Goal: Task Accomplishment & Management: Manage account settings

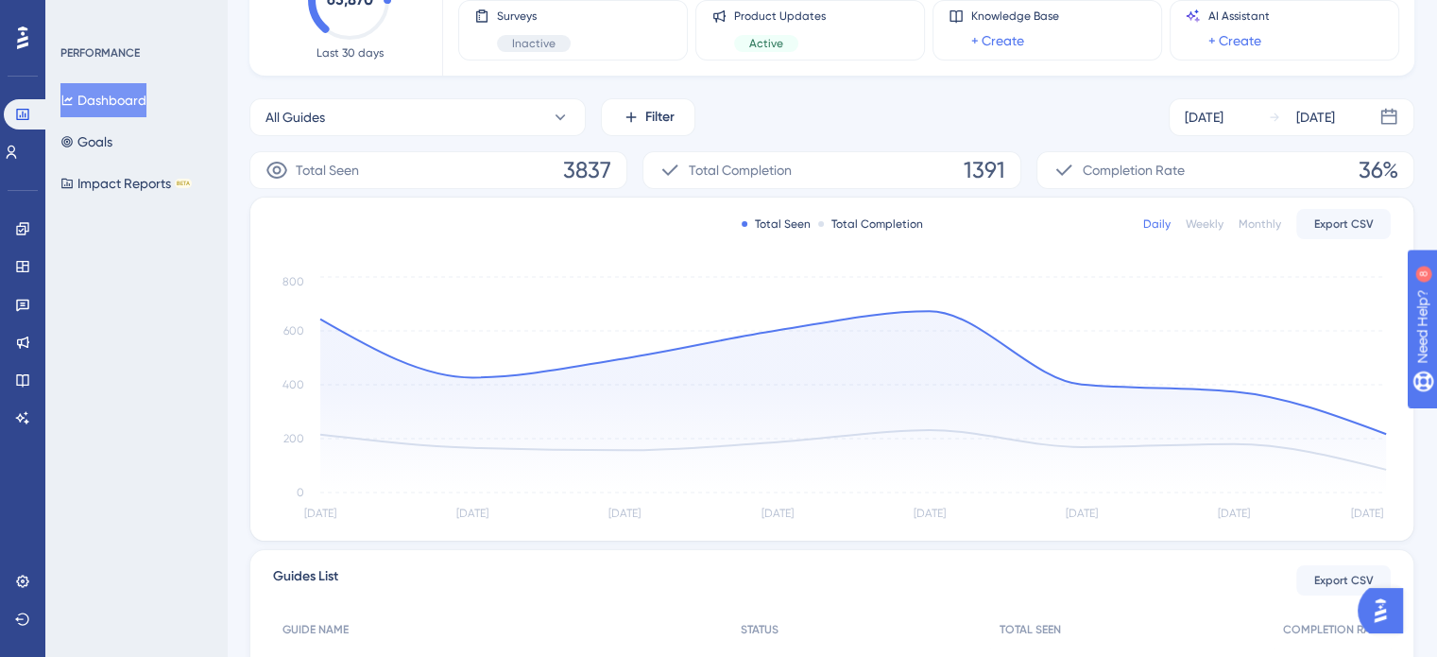
scroll to position [94, 0]
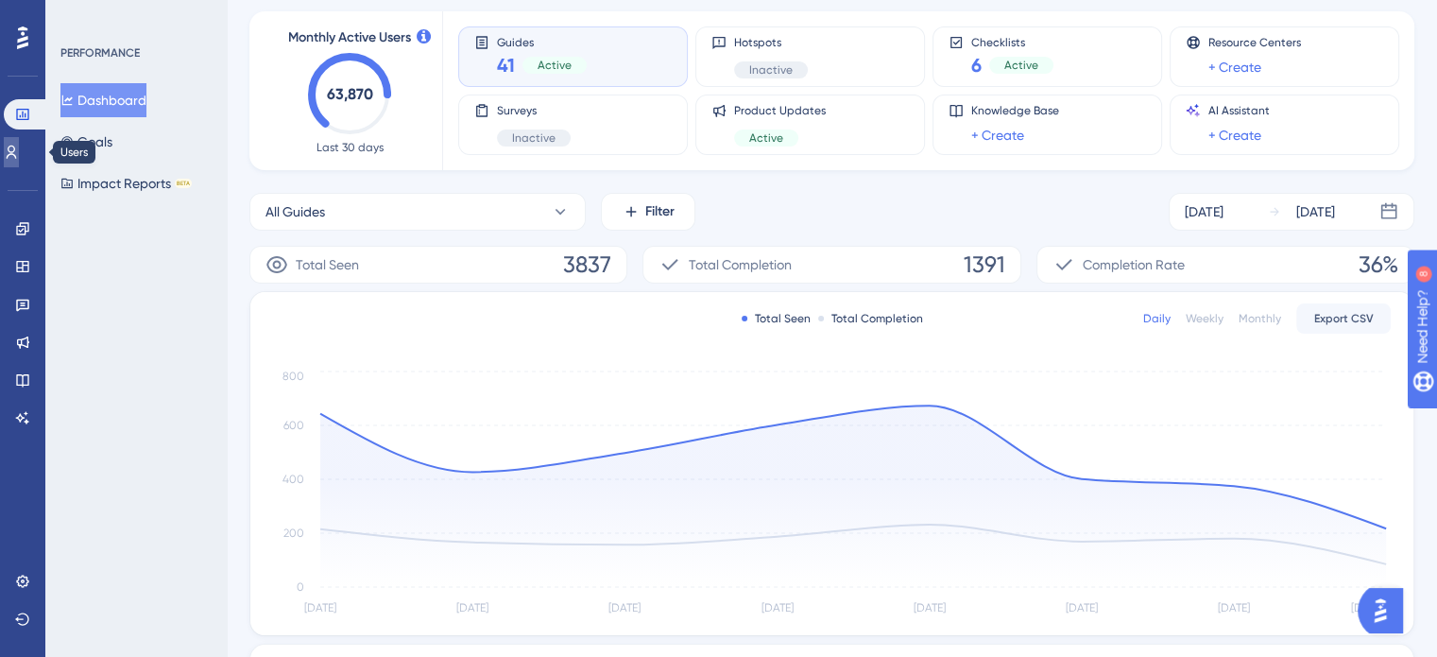
click at [0, 0] on icon at bounding box center [0, 0] width 0 height 0
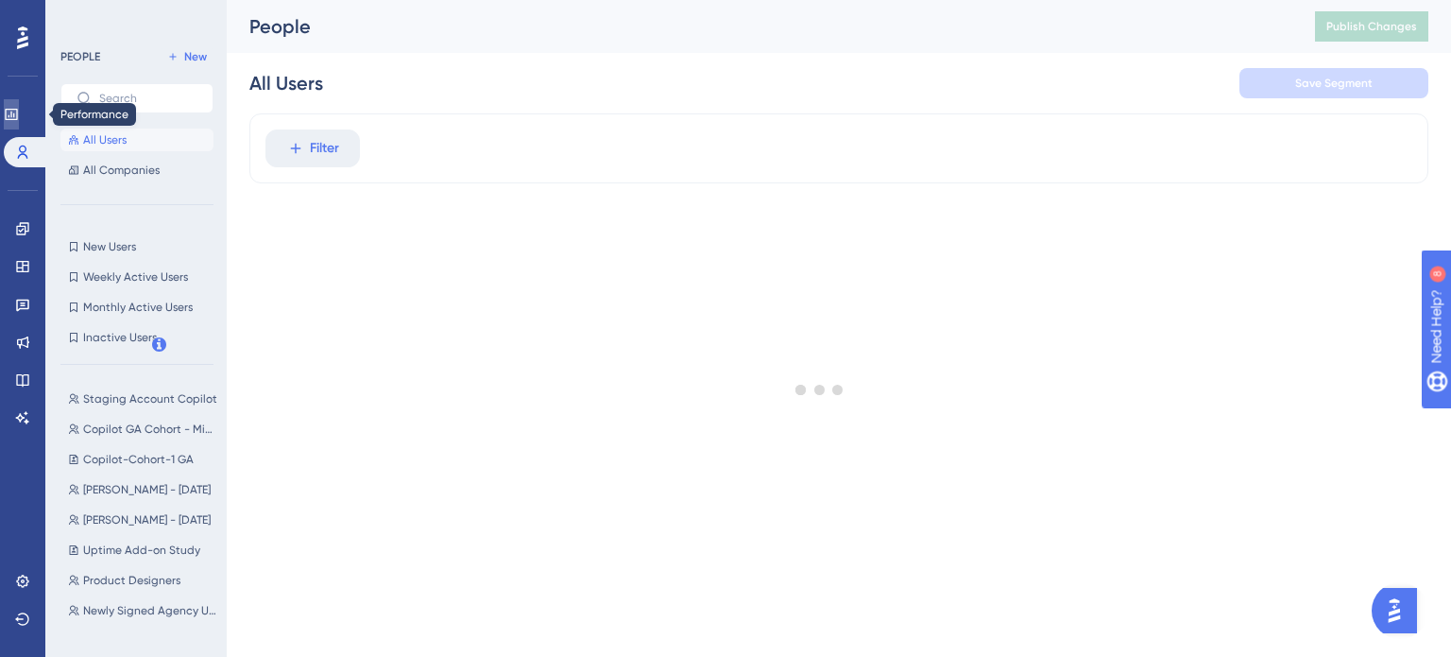
click at [0, 0] on icon at bounding box center [0, 0] width 0 height 0
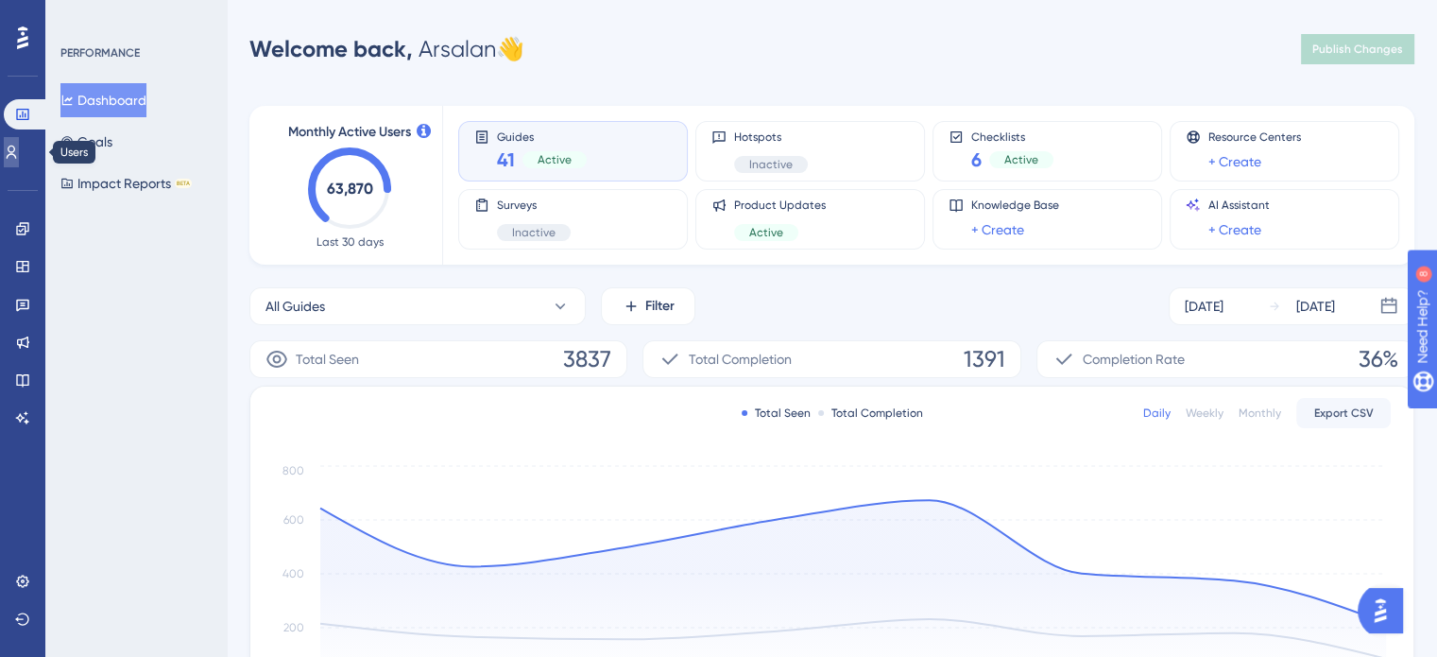
click at [19, 144] on link at bounding box center [11, 152] width 15 height 30
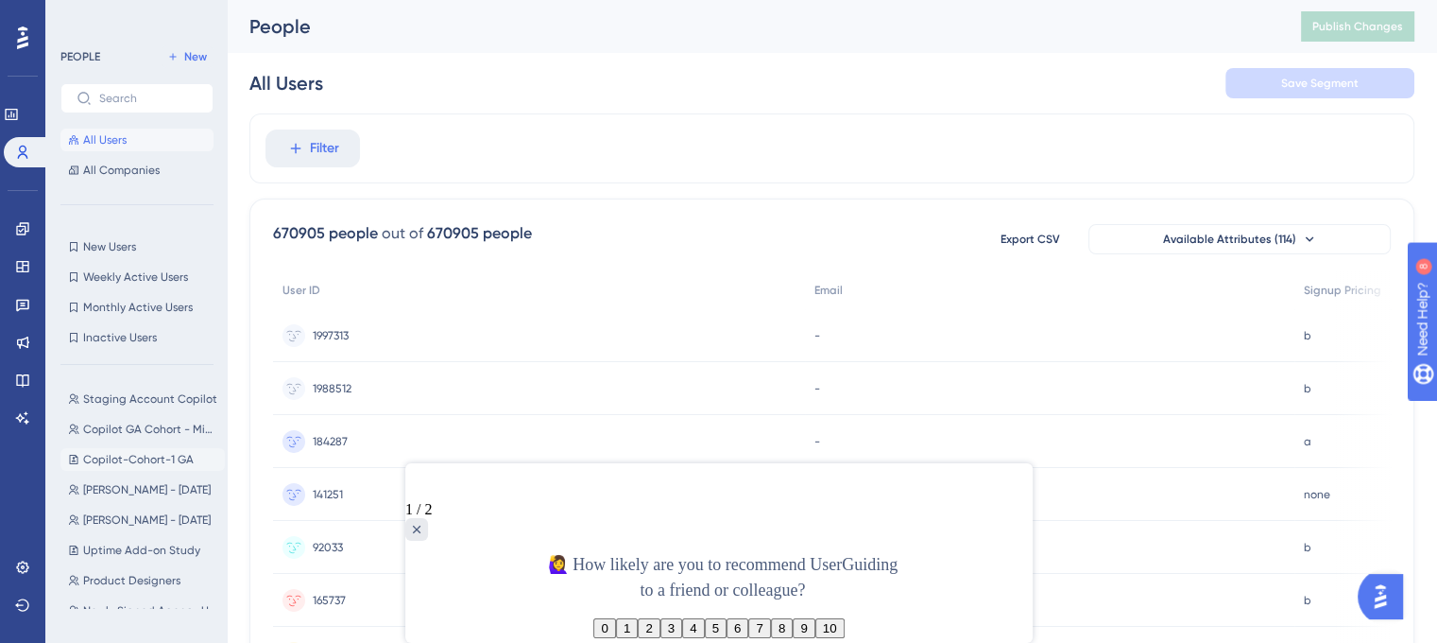
scroll to position [94, 0]
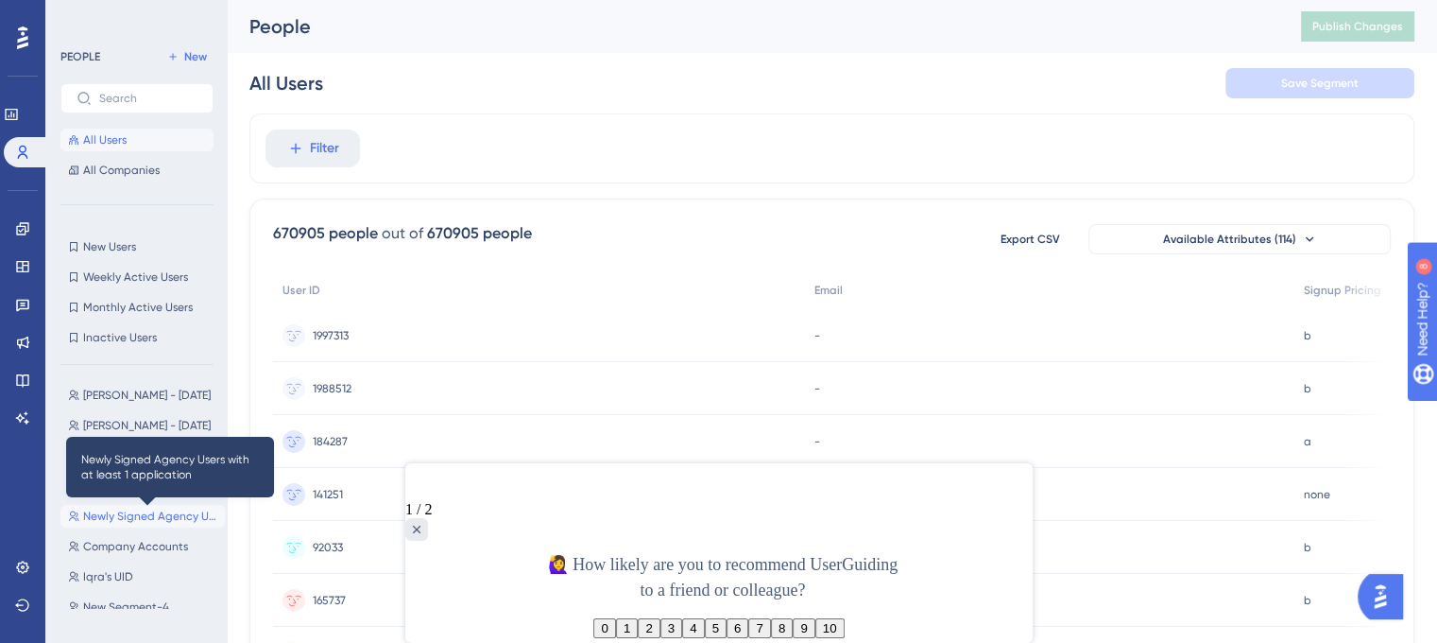
click at [147, 521] on span "Newly Signed Agency Users with at least 1 application" at bounding box center [150, 515] width 134 height 15
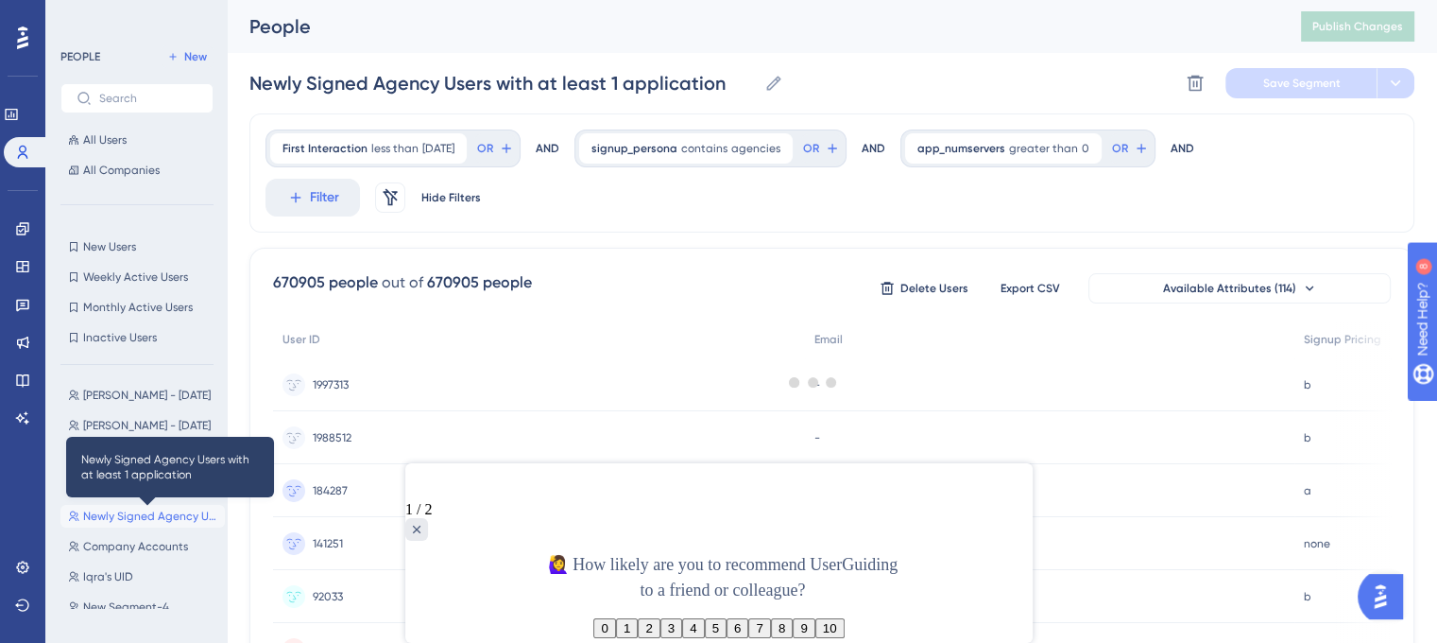
scroll to position [0, 0]
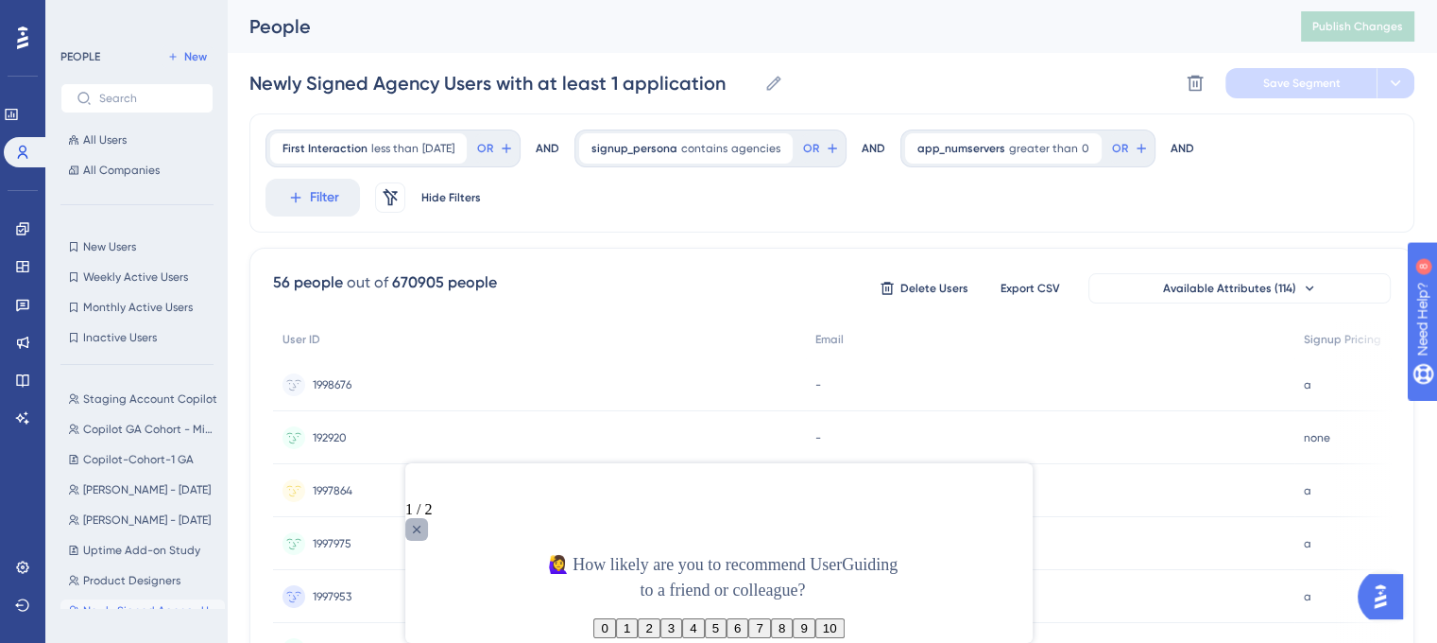
click at [423, 522] on icon "Close survey" at bounding box center [415, 529] width 15 height 15
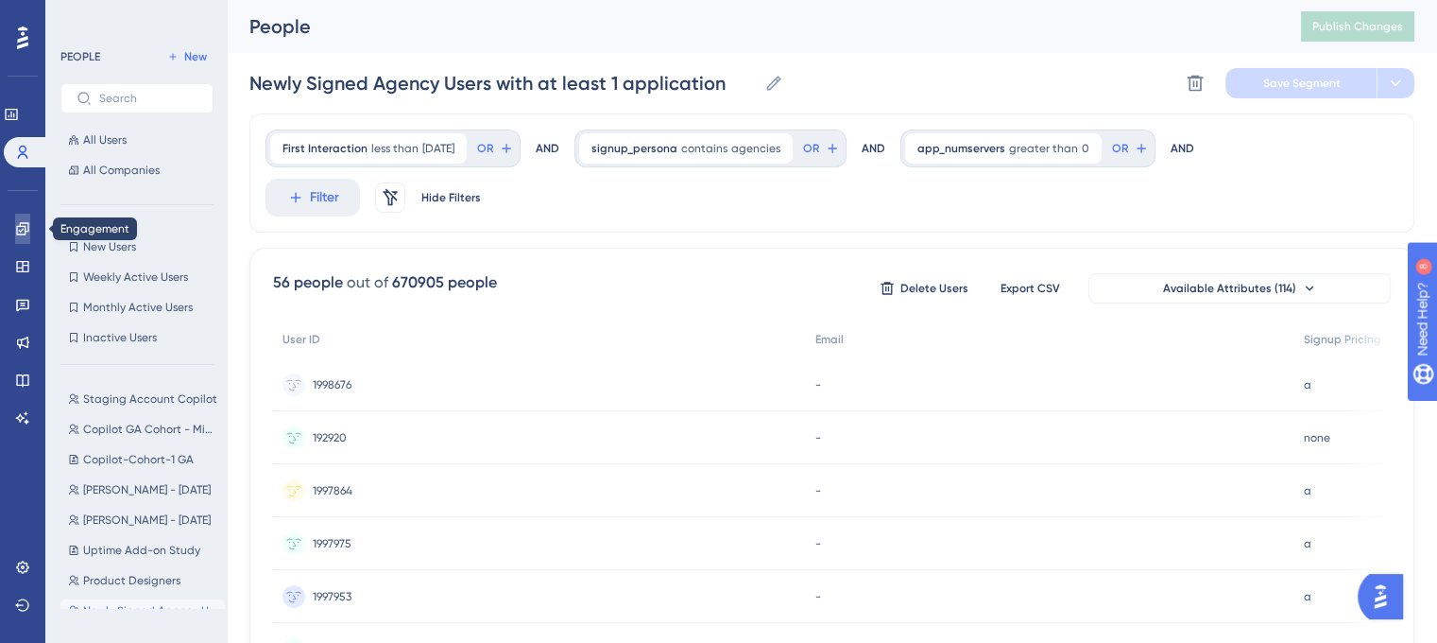
click at [0, 0] on link at bounding box center [0, 0] width 0 height 0
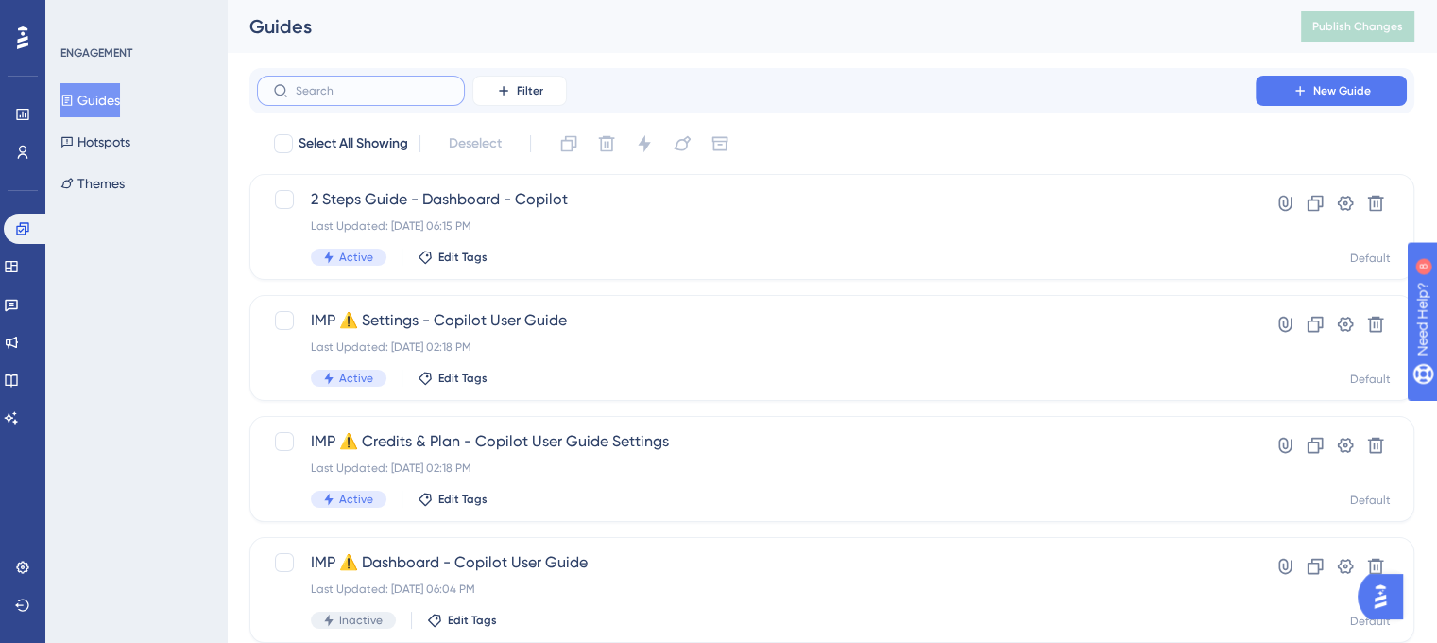
click at [338, 96] on input "text" at bounding box center [372, 90] width 153 height 13
type input "age"
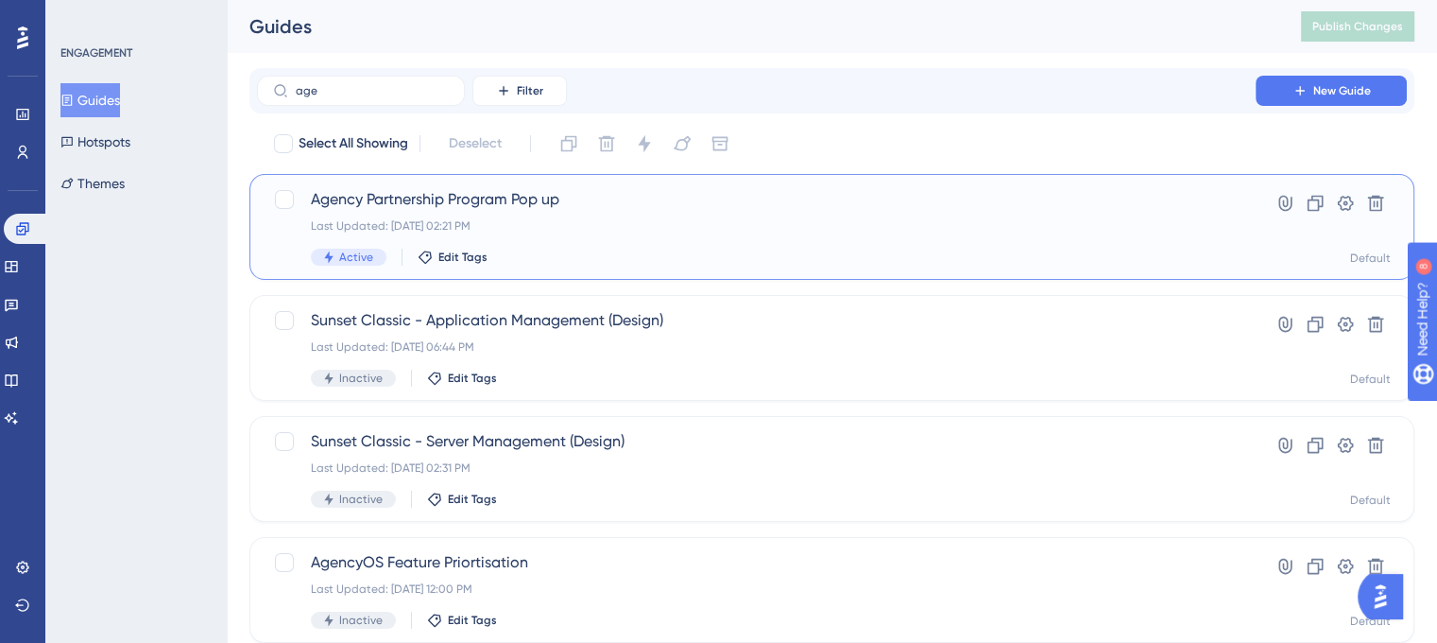
click at [629, 244] on div "Agency Partnership Program Pop up Last Updated: May 29 2025, 02:21 PM Active Ed…" at bounding box center [756, 226] width 891 height 77
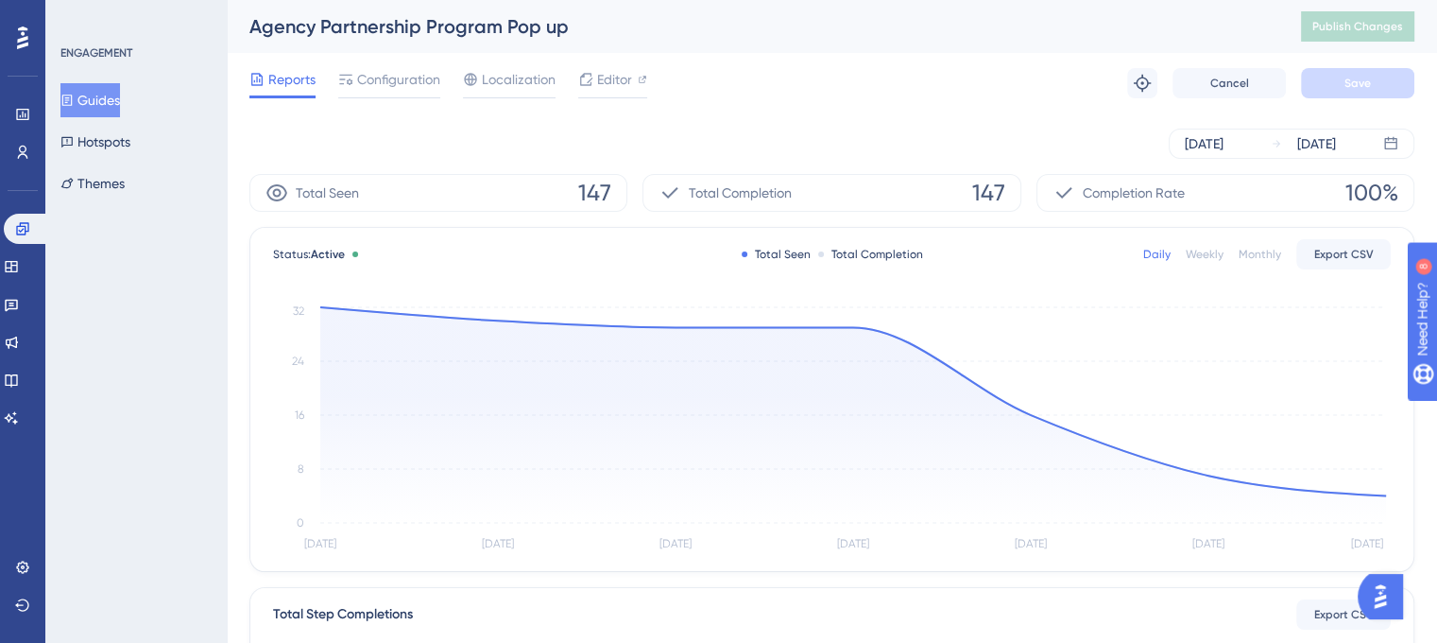
click at [1270, 256] on div "Monthly" at bounding box center [1260, 254] width 43 height 15
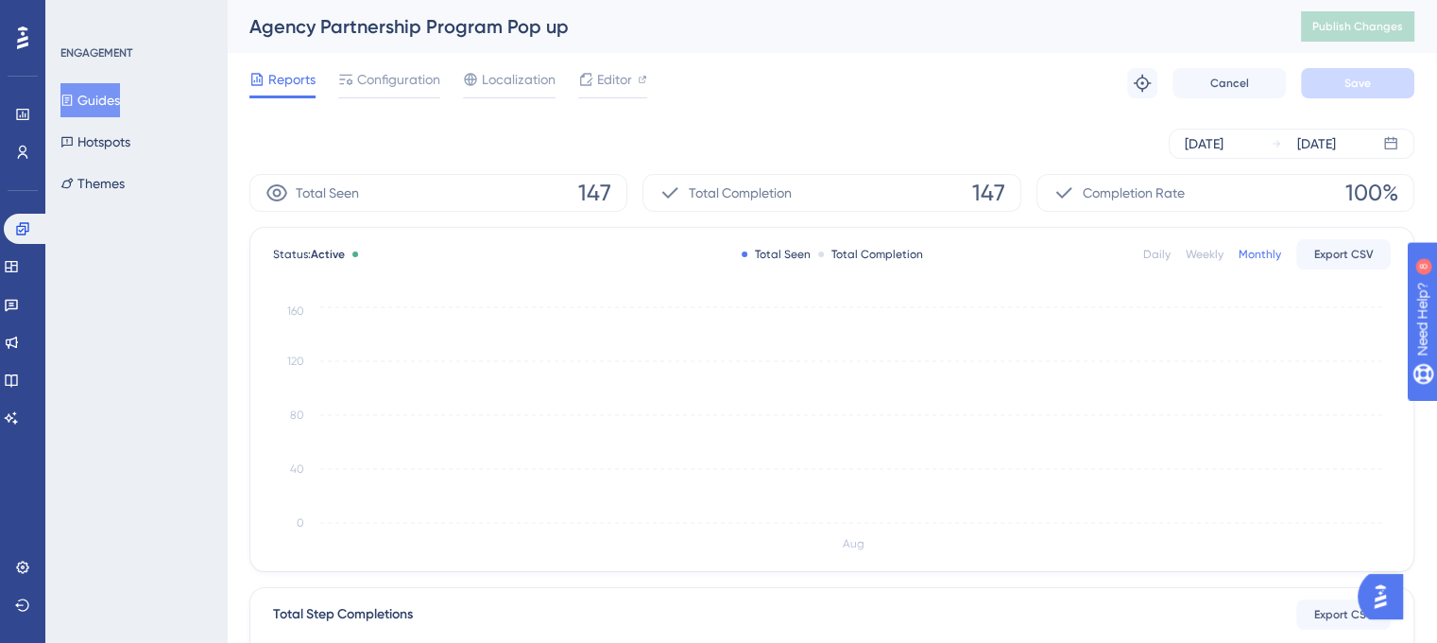
click at [1214, 264] on div "Daily Weekly Monthly Export CSV" at bounding box center [1267, 254] width 248 height 30
click at [1215, 258] on div "Weekly" at bounding box center [1205, 254] width 38 height 15
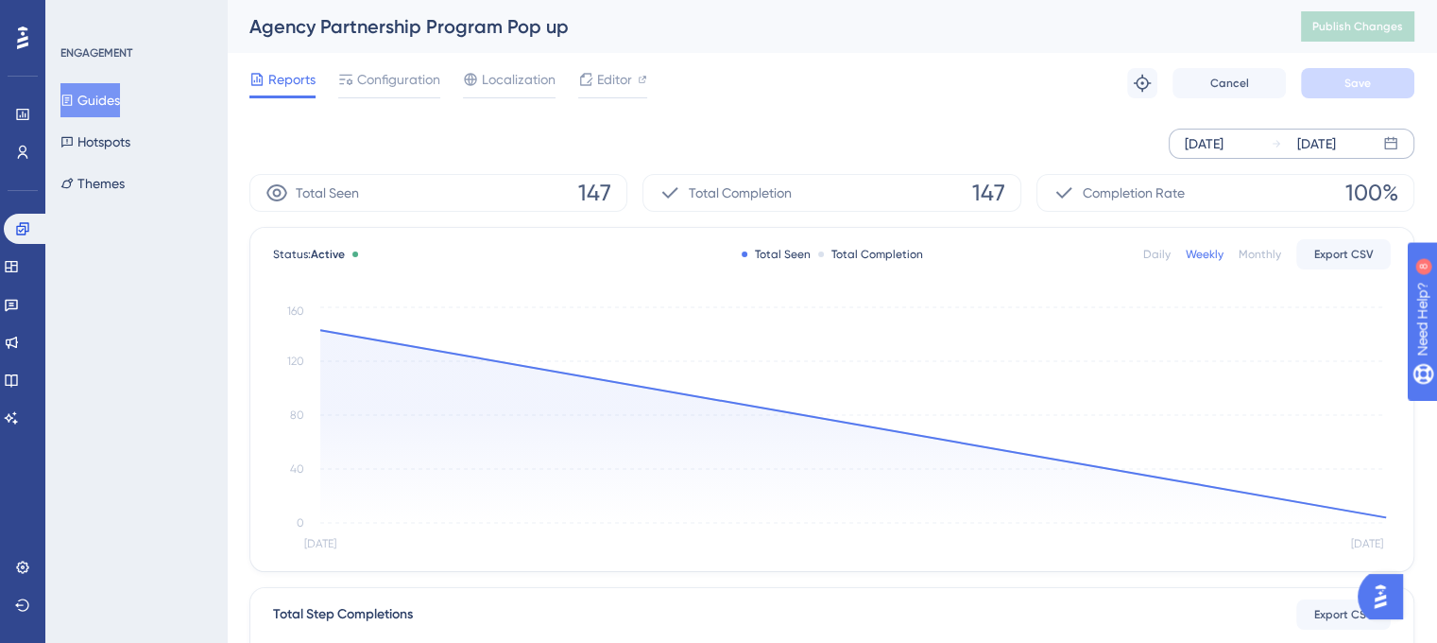
click at [1198, 146] on div "Aug 19 2025" at bounding box center [1204, 143] width 39 height 23
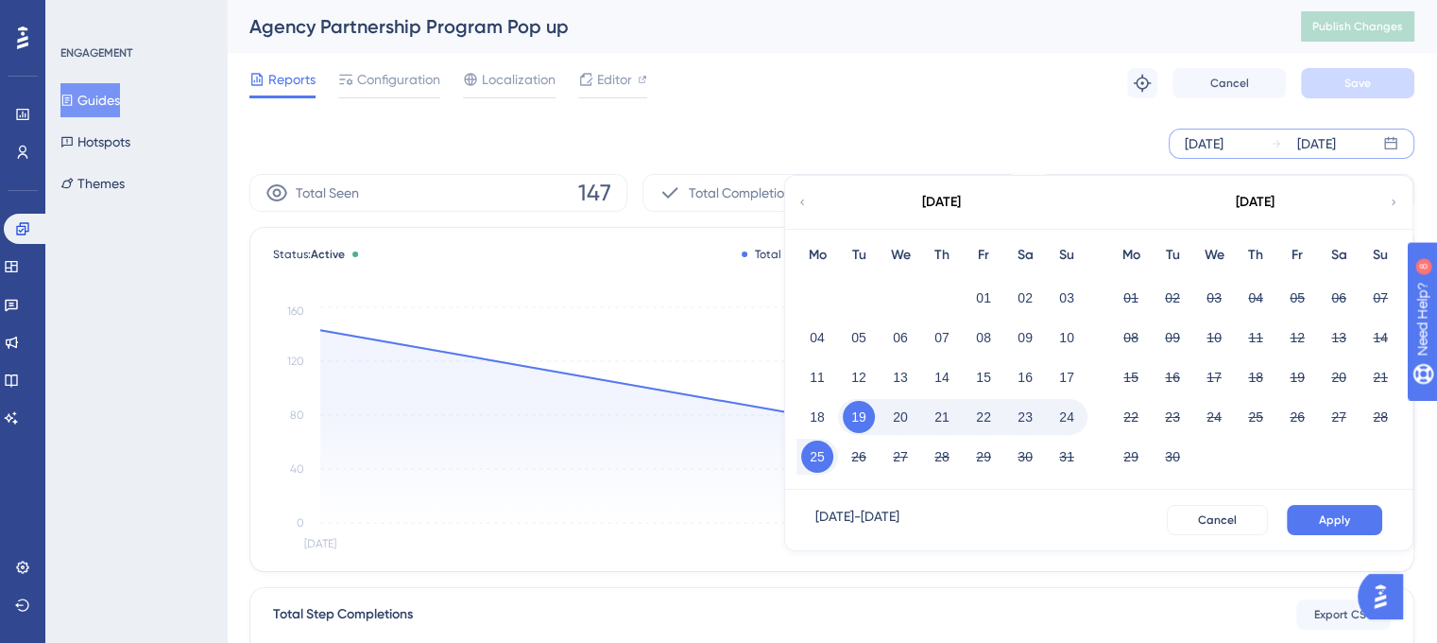
click at [802, 207] on icon at bounding box center [802, 202] width 11 height 17
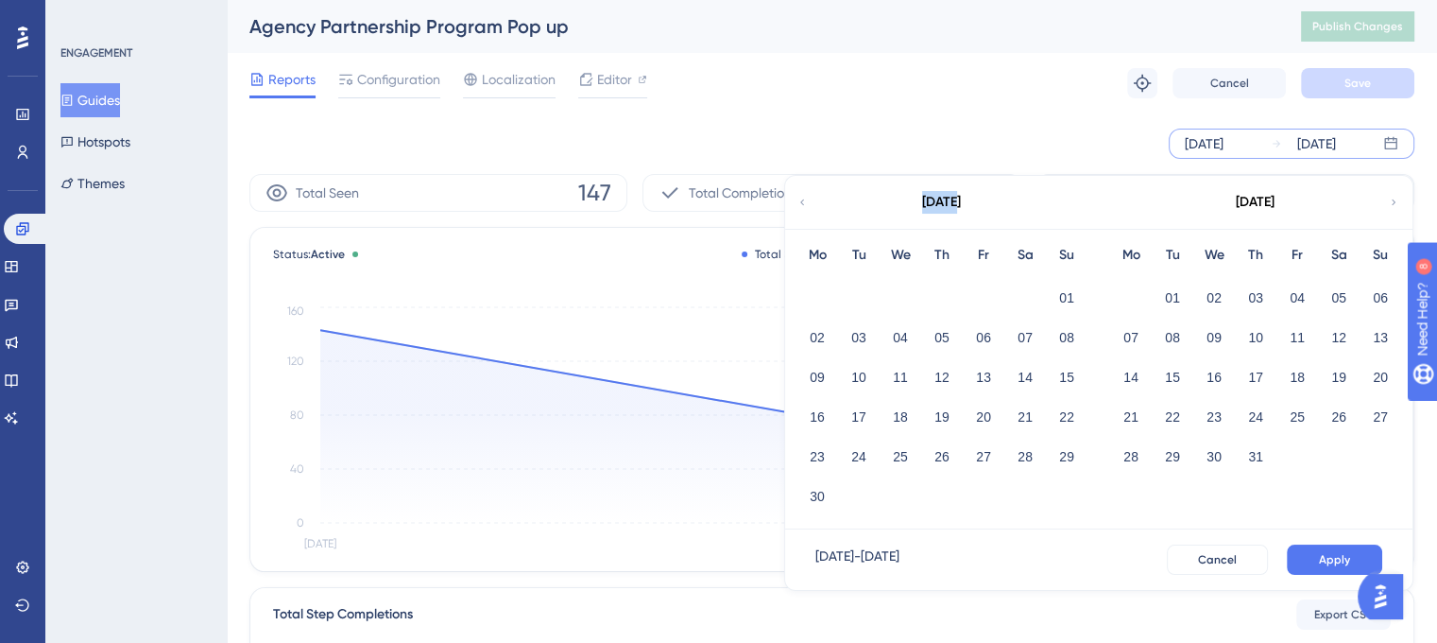
click at [802, 207] on icon at bounding box center [802, 202] width 11 height 17
click at [1387, 203] on div "March 2025" at bounding box center [1255, 202] width 312 height 53
click at [1390, 205] on icon at bounding box center [1393, 202] width 11 height 17
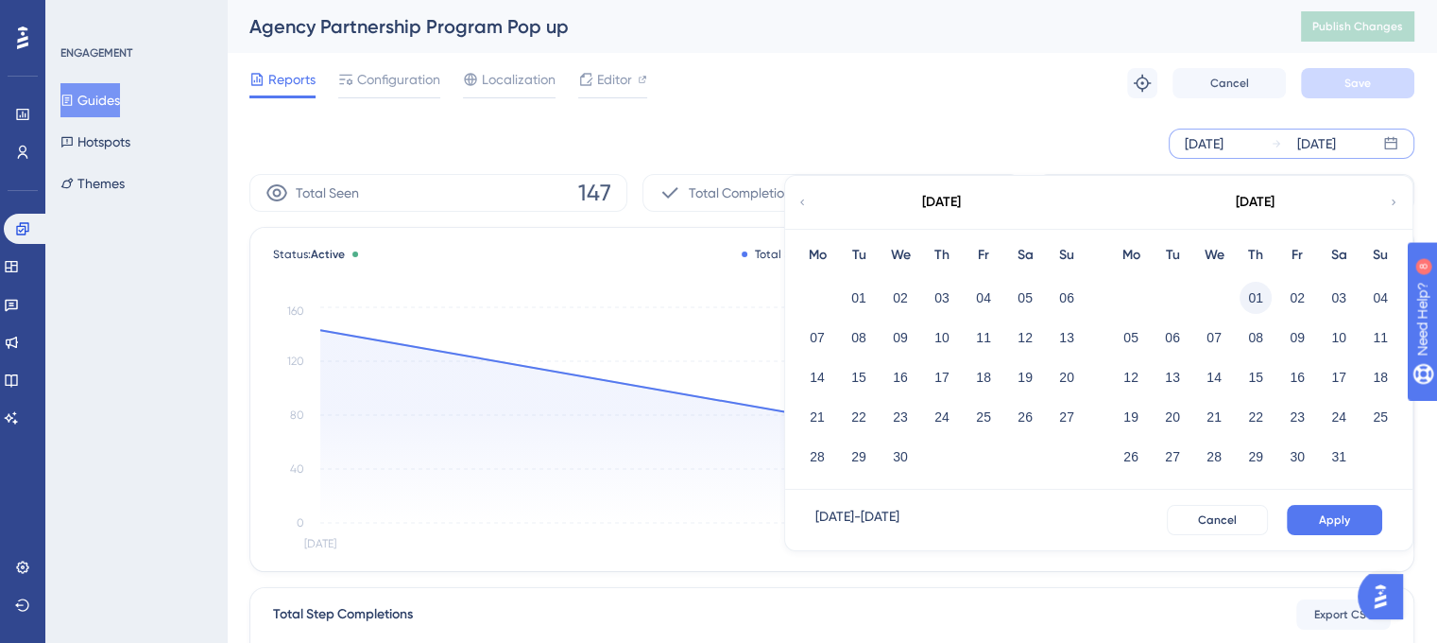
click at [1264, 294] on button "01" at bounding box center [1256, 298] width 32 height 32
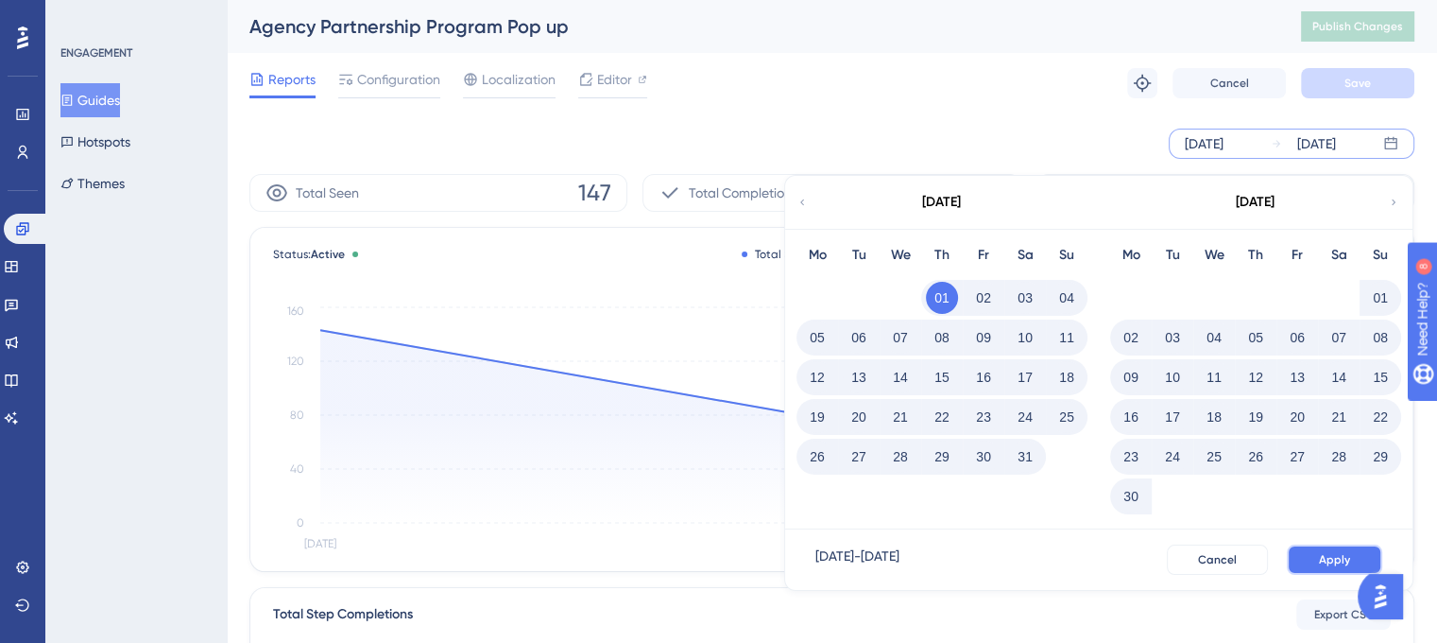
click at [1327, 558] on span "Apply" at bounding box center [1334, 559] width 31 height 15
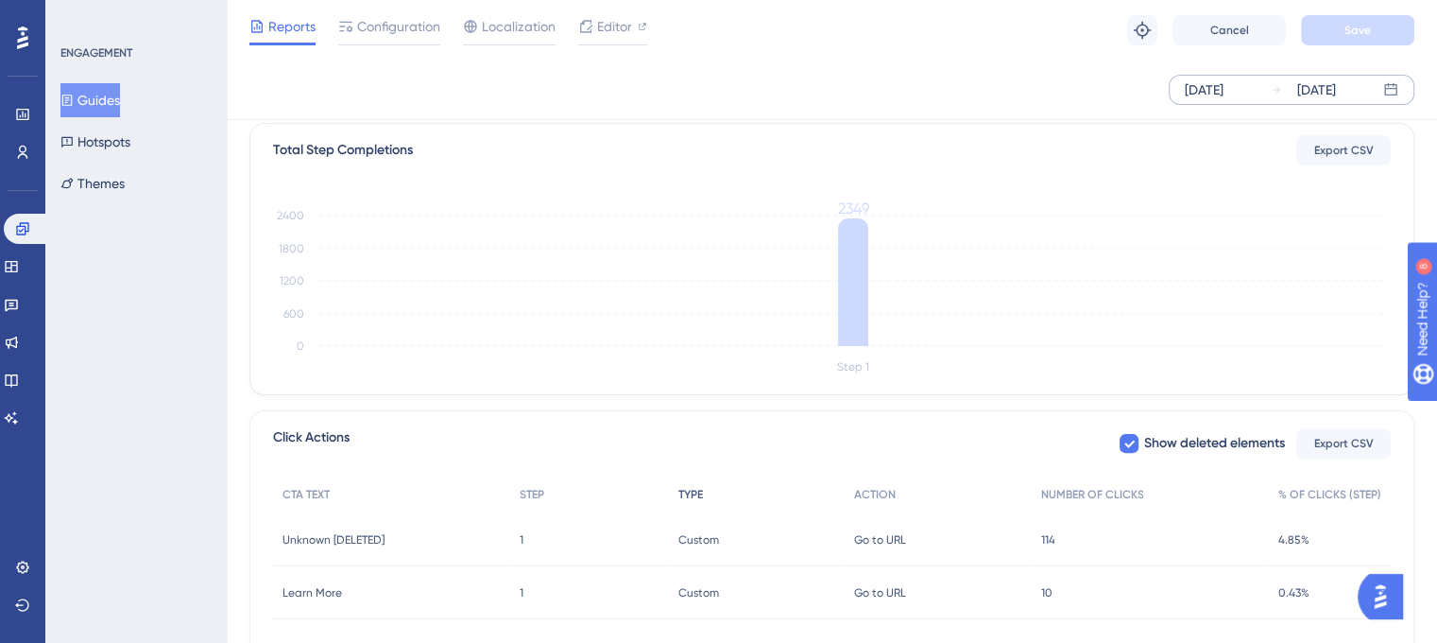
scroll to position [554, 0]
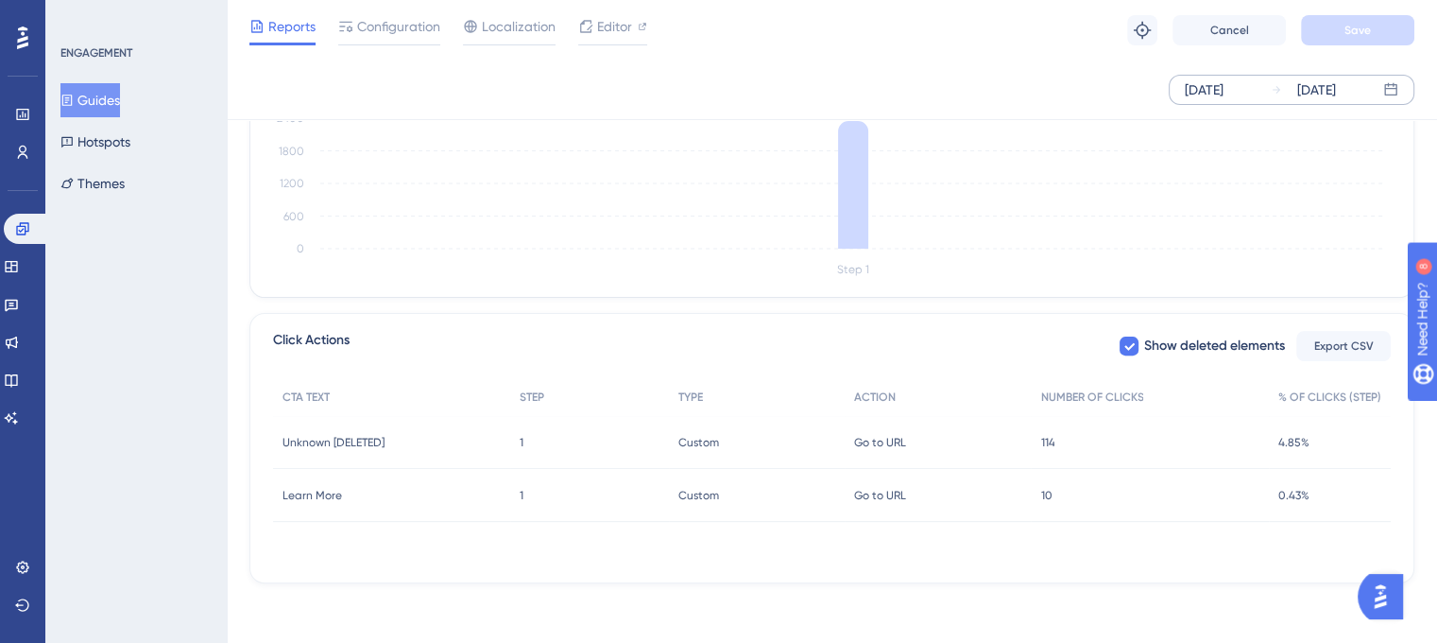
drag, startPoint x: 1046, startPoint y: 643, endPoint x: 950, endPoint y: 627, distance: 97.7
click at [0, 0] on div "Performance Users Engagement Widgets Feedback Product Updates Knowledge Base AI…" at bounding box center [0, 0] width 0 height 0
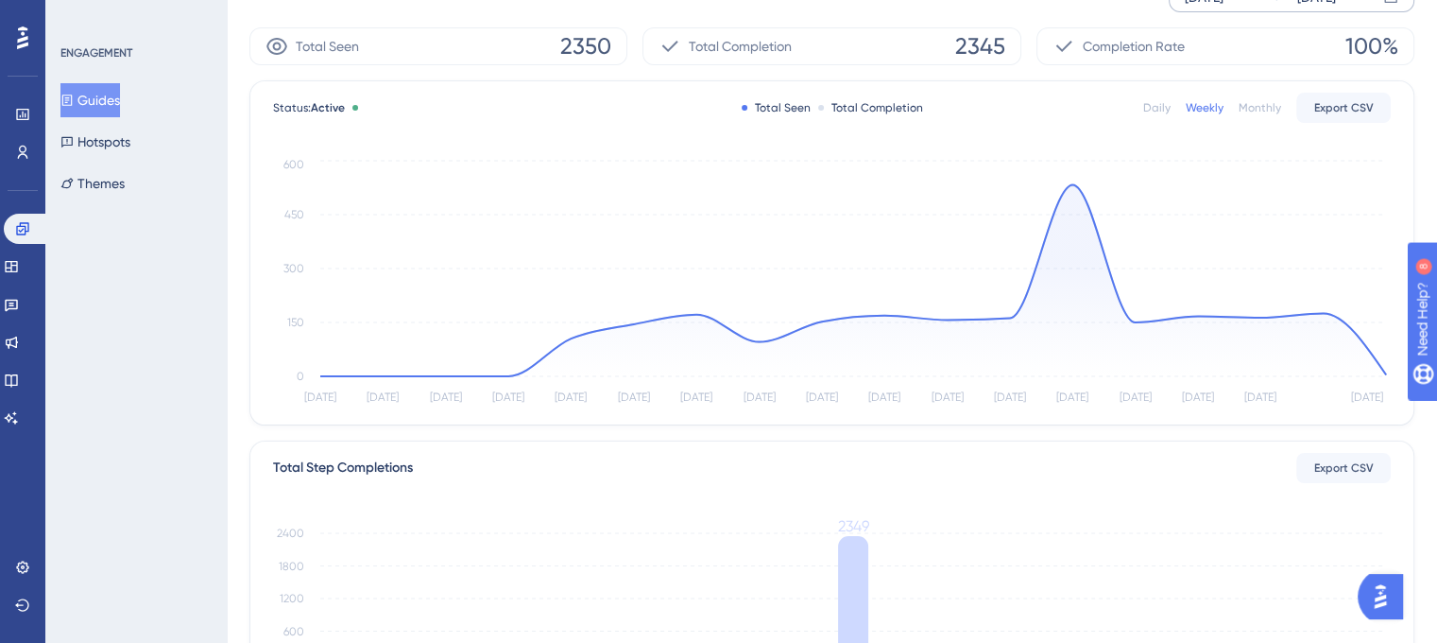
scroll to position [0, 14]
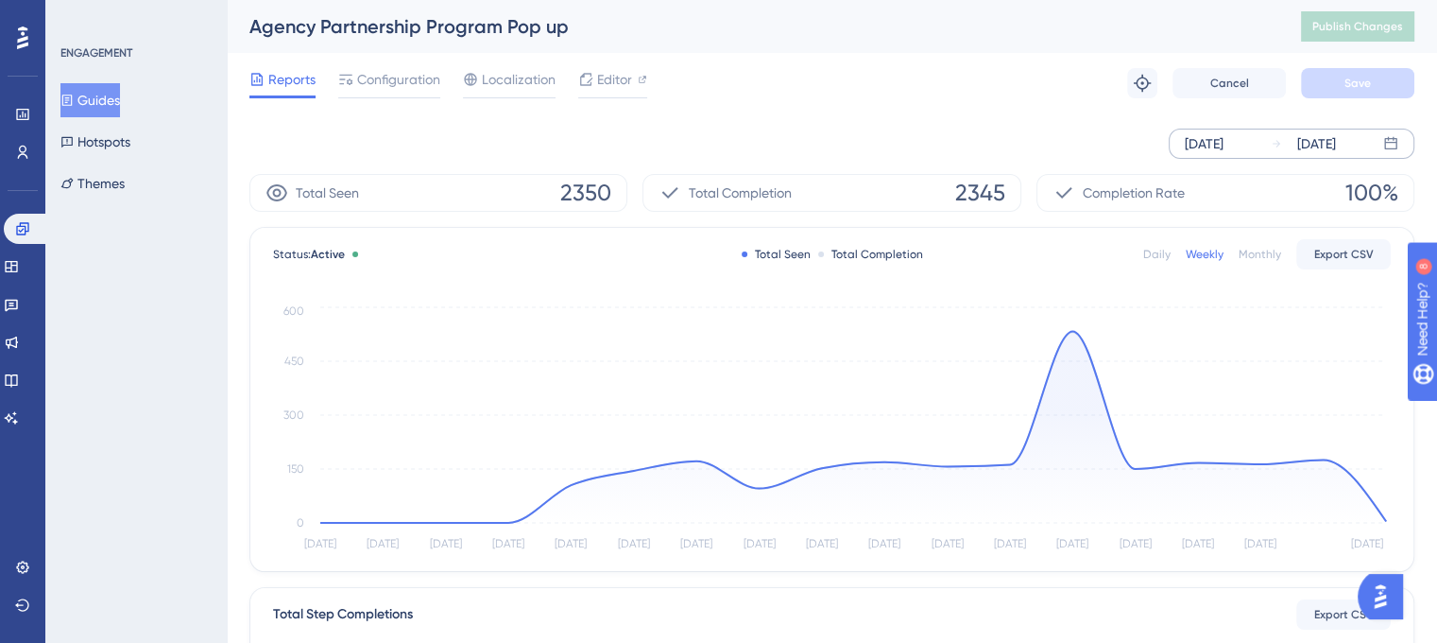
click at [96, 101] on button "Guides" at bounding box center [90, 100] width 60 height 34
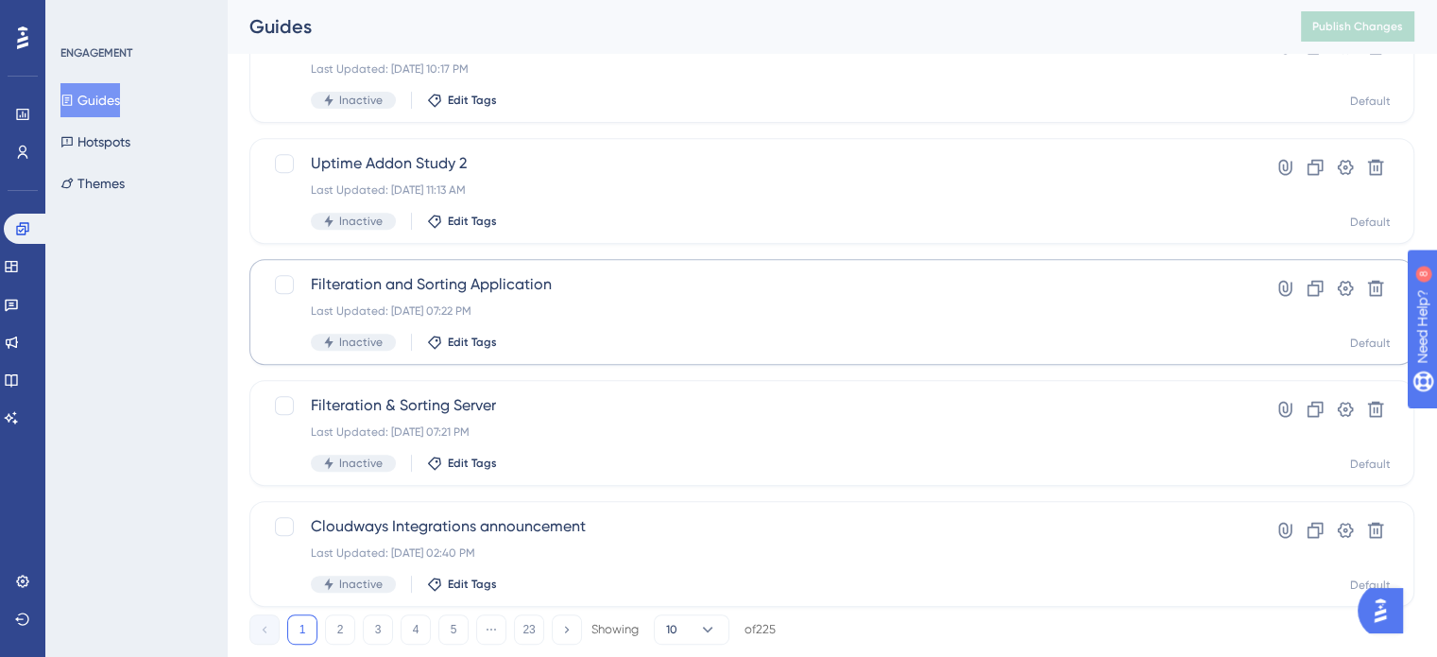
scroll to position [809, 0]
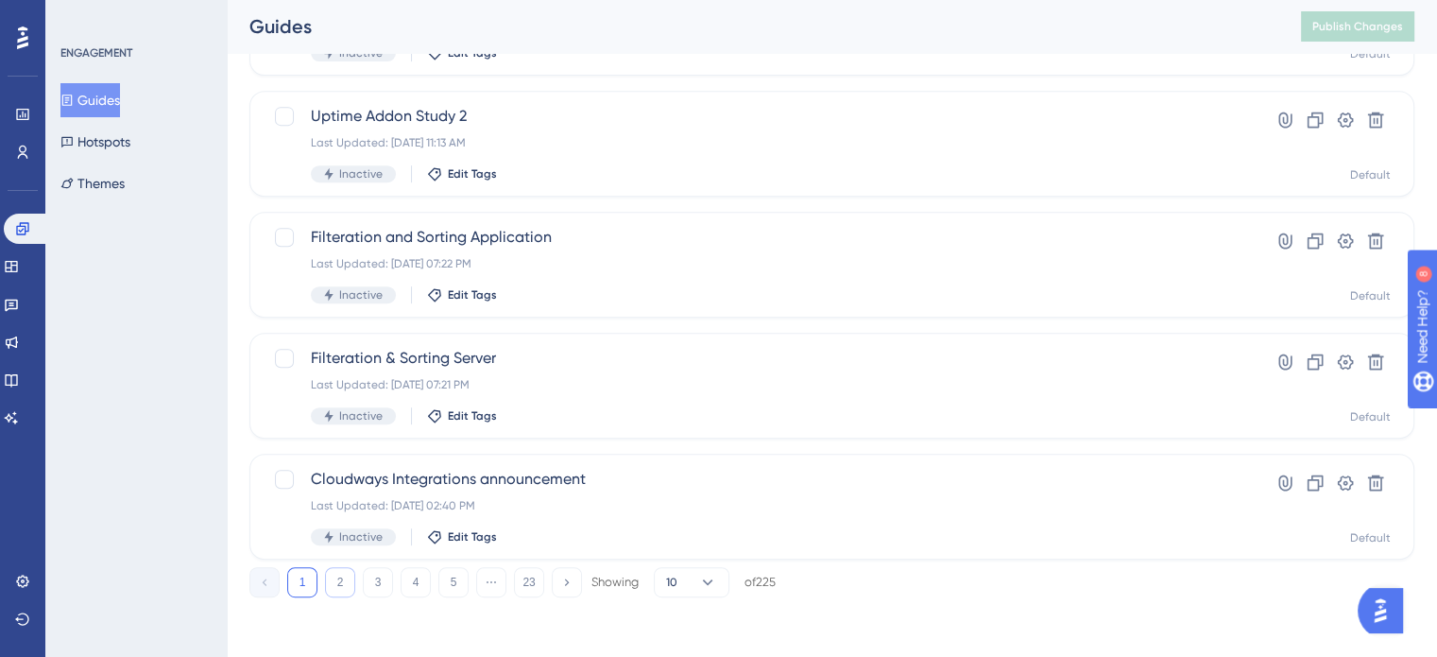
click at [333, 581] on button "2" at bounding box center [340, 582] width 30 height 30
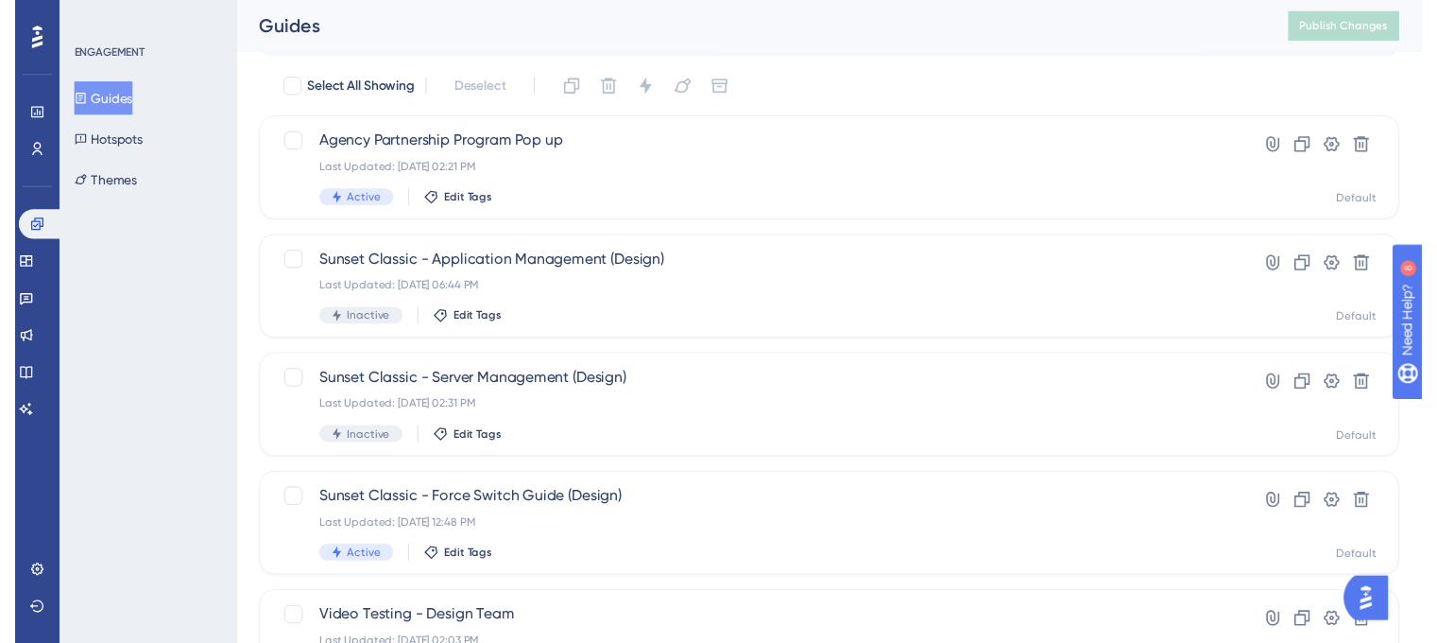
scroll to position [0, 0]
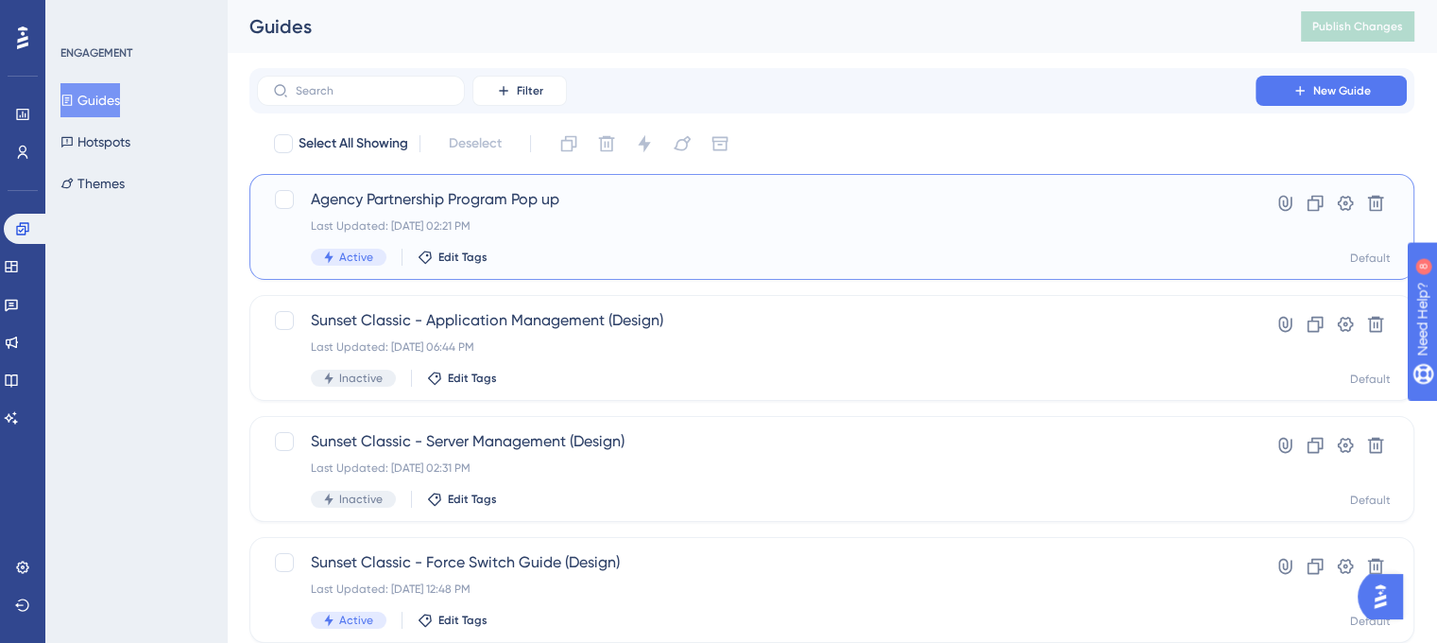
click at [498, 230] on div "Last Updated: May 29 2025, 02:21 PM" at bounding box center [756, 225] width 891 height 15
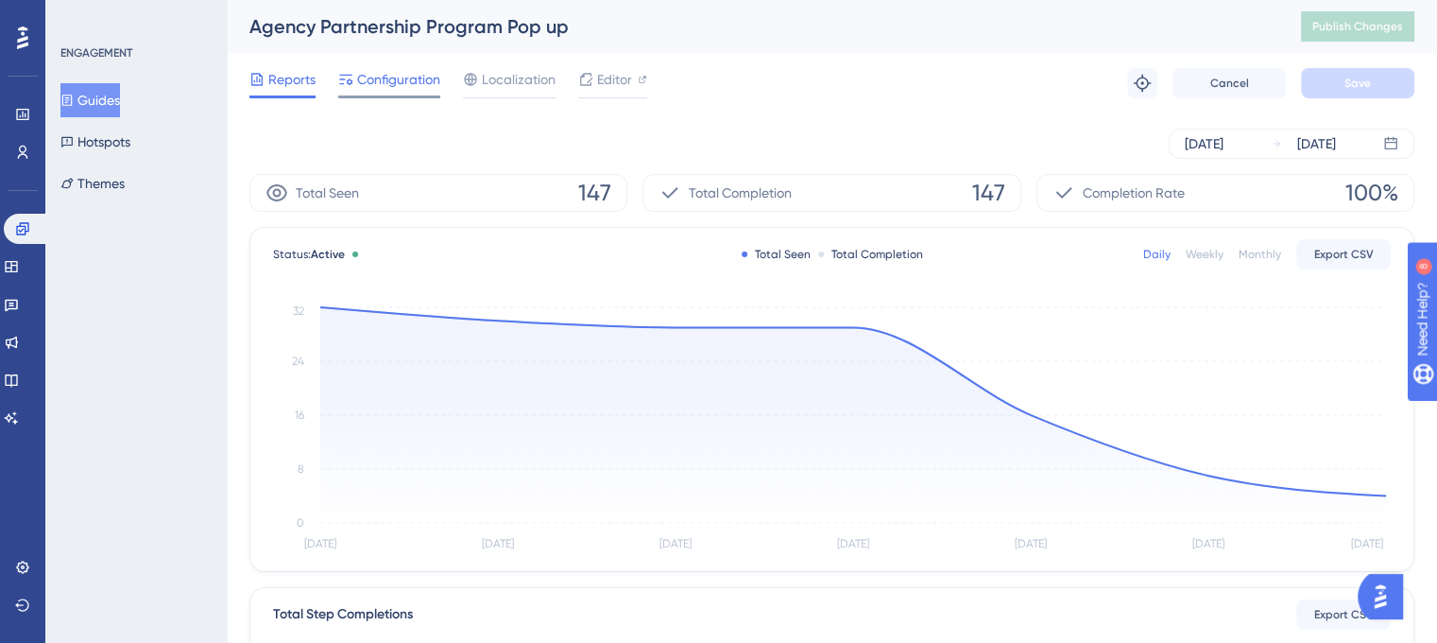
click at [372, 81] on span "Configuration" at bounding box center [398, 79] width 83 height 23
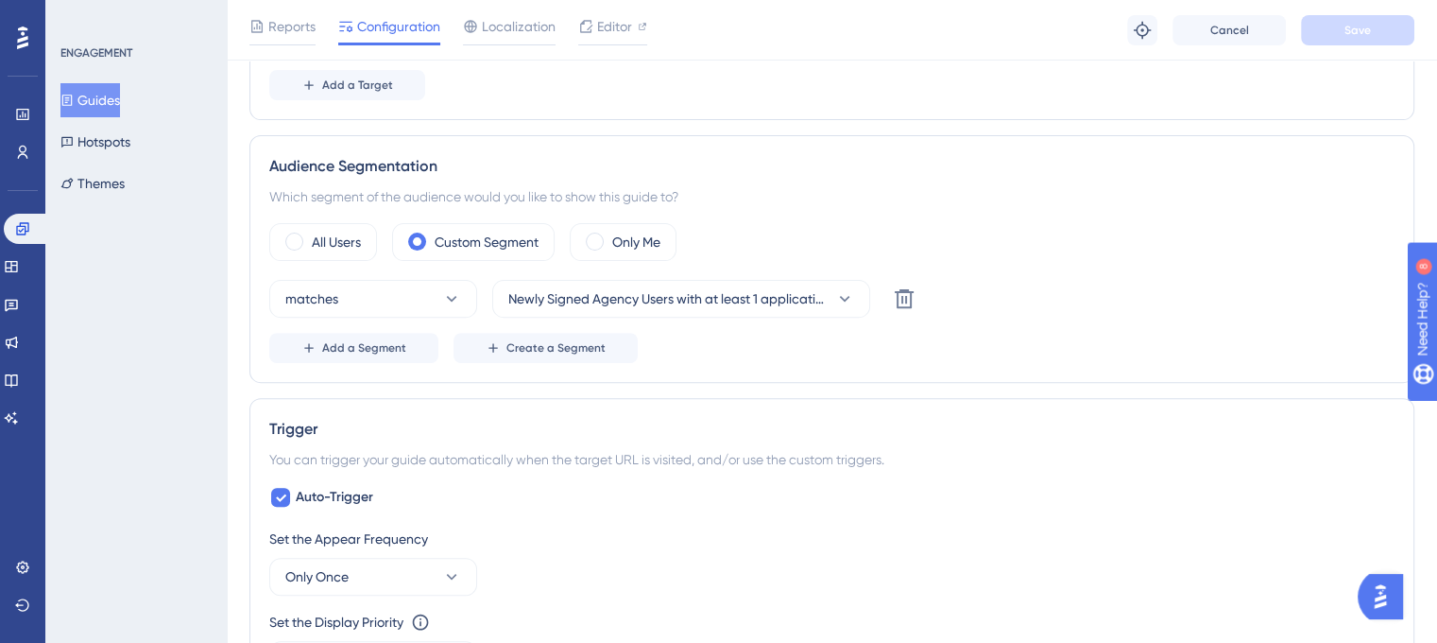
scroll to position [378, 0]
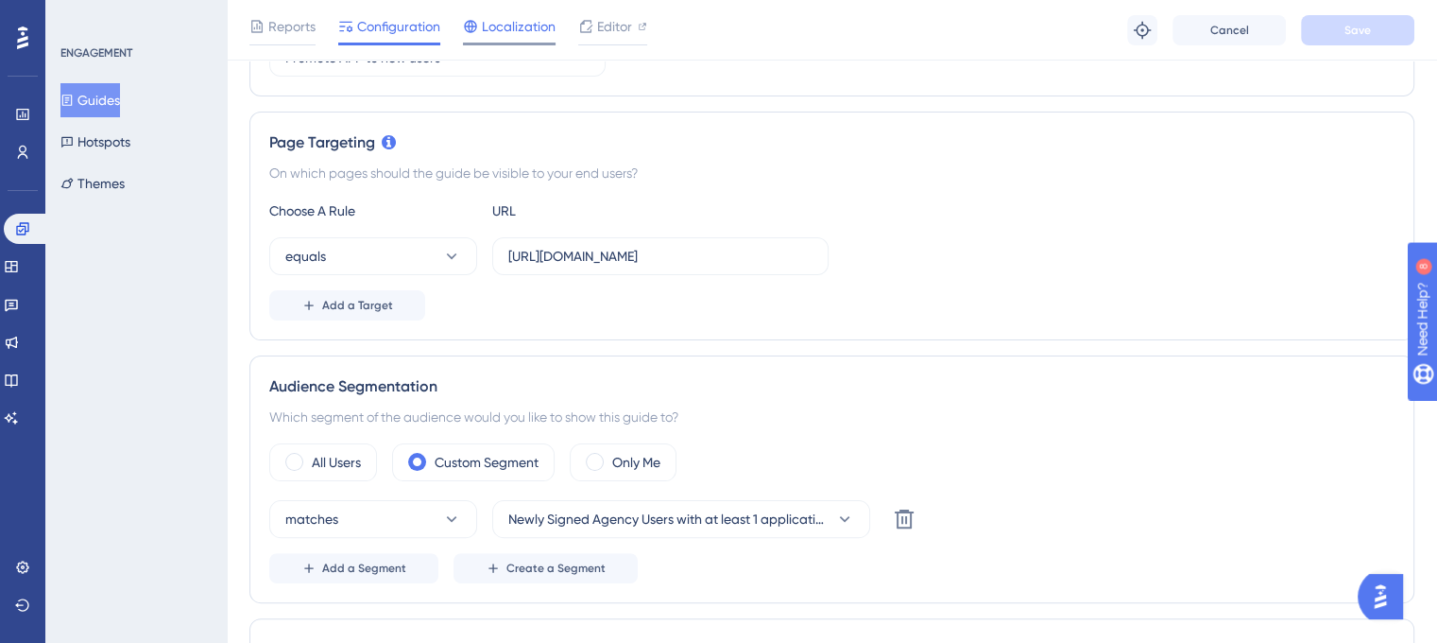
click at [539, 41] on div "Localization" at bounding box center [509, 30] width 93 height 30
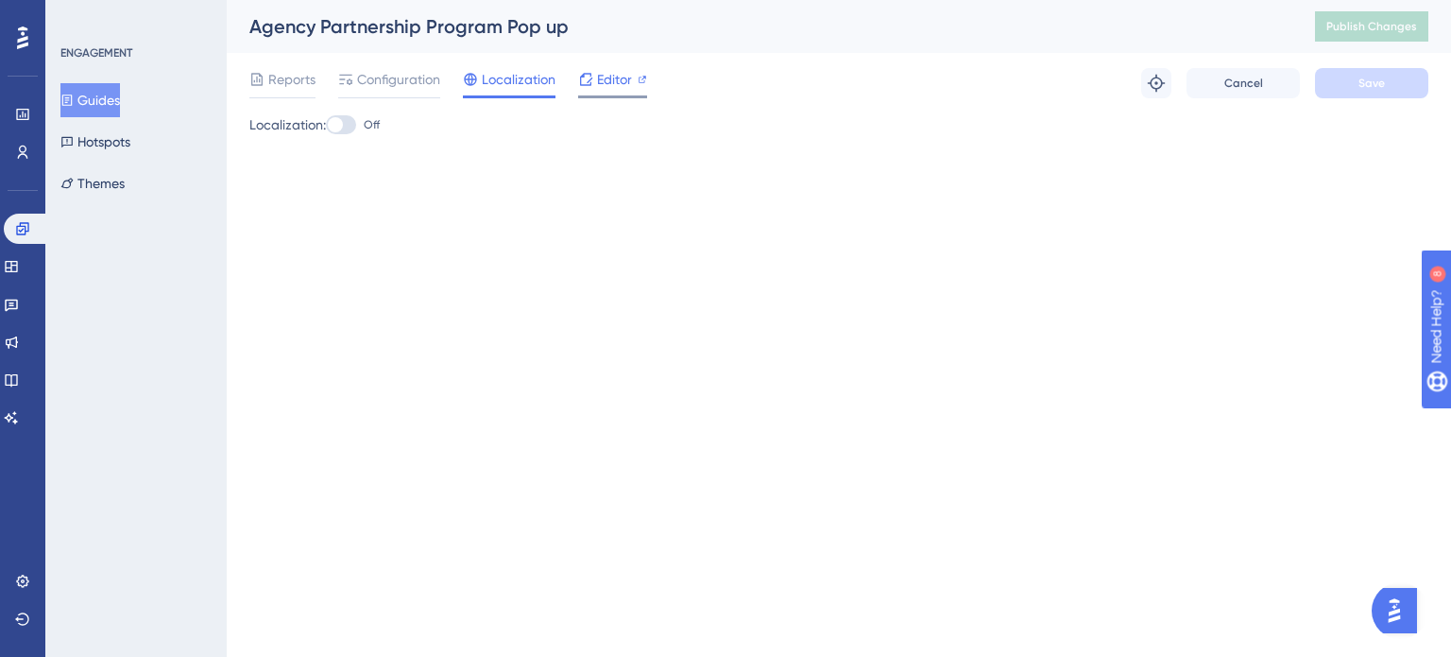
click at [580, 91] on div "Editor" at bounding box center [612, 83] width 69 height 30
click at [27, 623] on icon at bounding box center [22, 618] width 15 height 15
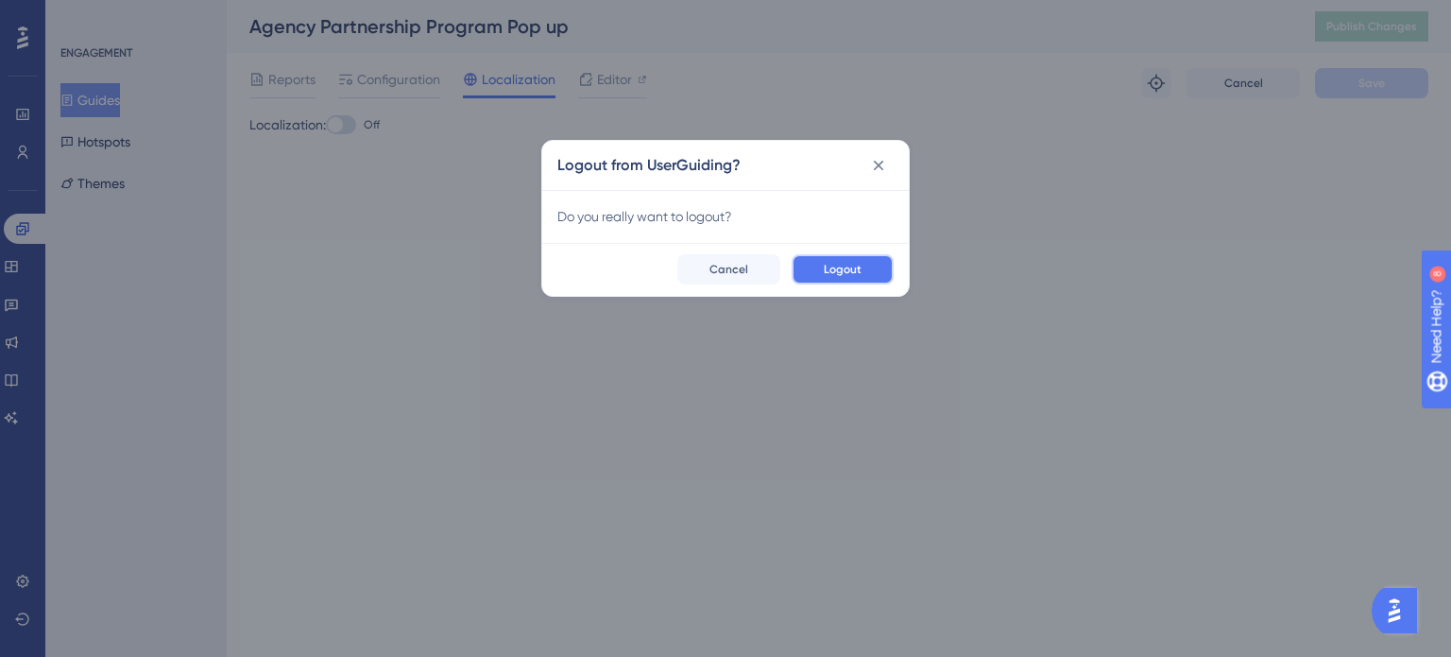
click at [854, 267] on span "Logout" at bounding box center [843, 269] width 38 height 15
